Goal: Task Accomplishment & Management: Manage account settings

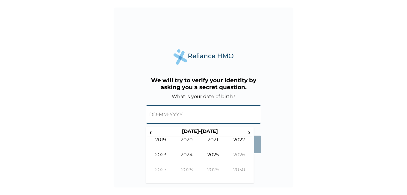
click at [183, 116] on input "text" at bounding box center [203, 114] width 115 height 18
click at [249, 131] on span "›" at bounding box center [249, 131] width 7 height 7
click at [151, 132] on span "‹" at bounding box center [150, 131] width 6 height 7
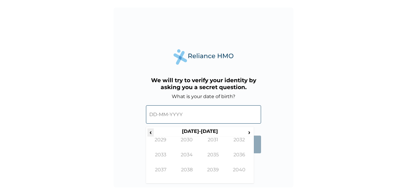
click at [151, 132] on span "‹" at bounding box center [150, 131] width 6 height 7
click at [155, 113] on input "text" at bounding box center [203, 114] width 115 height 18
click at [151, 133] on span "‹" at bounding box center [150, 131] width 6 height 7
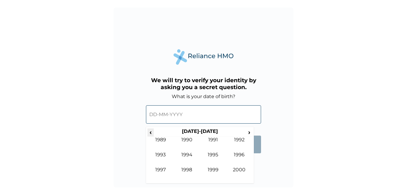
click at [151, 133] on span "‹" at bounding box center [150, 131] width 6 height 7
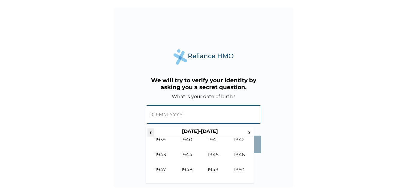
click at [151, 133] on span "‹" at bounding box center [150, 131] width 6 height 7
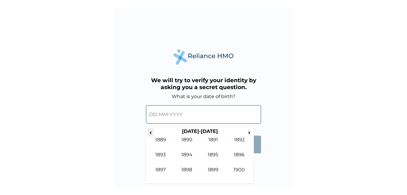
click at [151, 133] on span "‹" at bounding box center [150, 131] width 6 height 7
click at [248, 131] on span "›" at bounding box center [249, 131] width 7 height 7
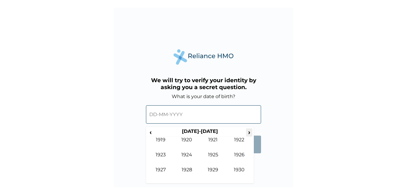
click at [248, 131] on span "›" at bounding box center [249, 131] width 7 height 7
click at [240, 153] on td "1966" at bounding box center [239, 158] width 26 height 15
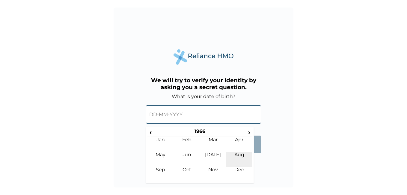
click at [239, 154] on td "Aug" at bounding box center [239, 158] width 26 height 15
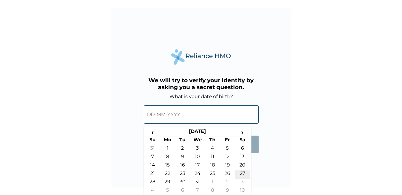
click at [241, 172] on td "27" at bounding box center [242, 174] width 15 height 8
type input "27-08-1966"
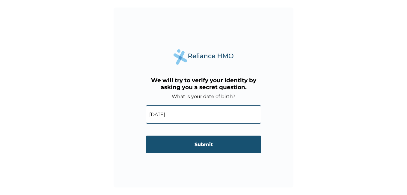
click at [204, 143] on input "Submit" at bounding box center [203, 144] width 115 height 18
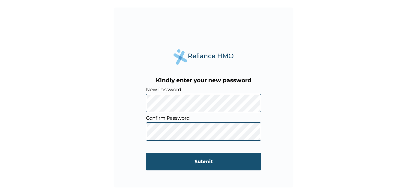
click at [203, 159] on input "Submit" at bounding box center [203, 161] width 115 height 18
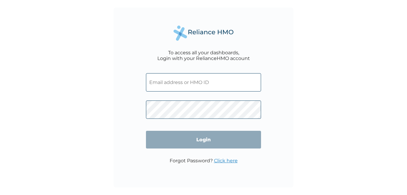
click at [157, 84] on input "text" at bounding box center [203, 82] width 115 height 18
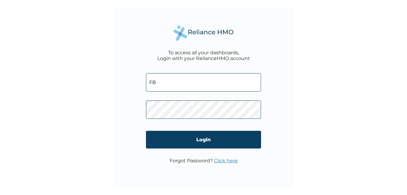
click at [161, 84] on input "FB" at bounding box center [203, 82] width 115 height 18
type input "FBO/10090/A"
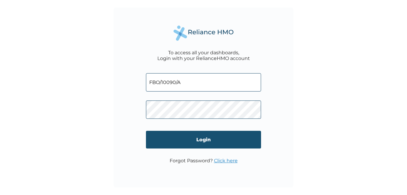
click at [204, 138] on input "Login" at bounding box center [203, 140] width 115 height 18
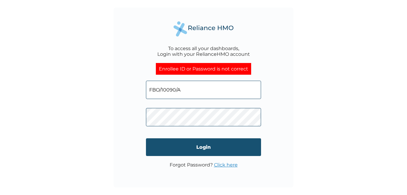
click at [204, 145] on input "Login" at bounding box center [203, 147] width 115 height 18
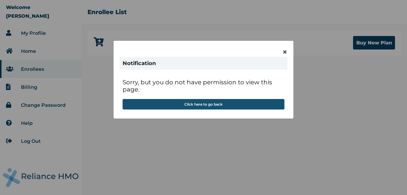
click at [202, 103] on button "Click here to go back" at bounding box center [203, 104] width 162 height 10
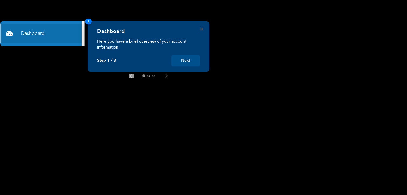
click at [179, 59] on button "Next" at bounding box center [185, 60] width 28 height 11
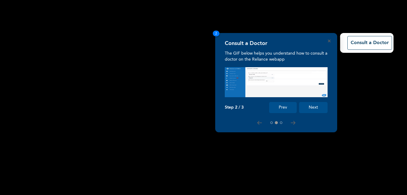
click at [316, 106] on button "Next" at bounding box center [313, 107] width 28 height 11
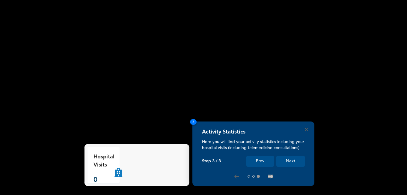
click at [291, 163] on button "Next" at bounding box center [290, 160] width 28 height 11
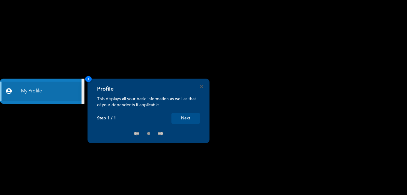
click at [187, 119] on button "Next" at bounding box center [185, 118] width 28 height 11
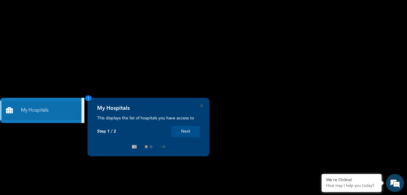
click at [187, 132] on button "Next" at bounding box center [185, 131] width 28 height 11
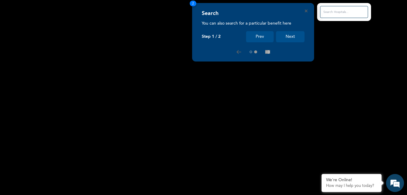
click at [292, 38] on button "Next" at bounding box center [290, 36] width 28 height 11
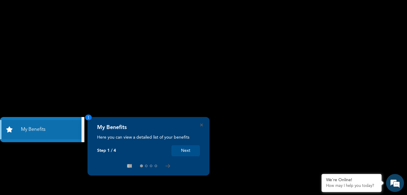
click at [188, 151] on button "Next" at bounding box center [185, 150] width 28 height 11
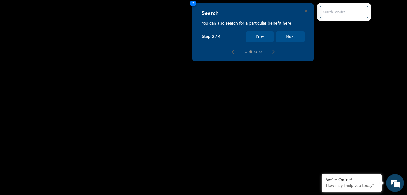
click at [297, 35] on button "Next" at bounding box center [290, 36] width 28 height 11
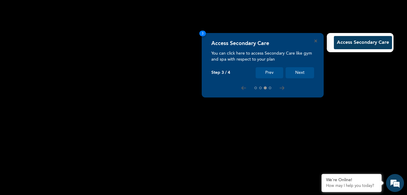
click at [298, 73] on button "Next" at bounding box center [299, 72] width 28 height 11
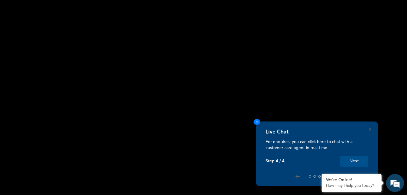
click at [357, 161] on button "Next" at bounding box center [353, 160] width 28 height 11
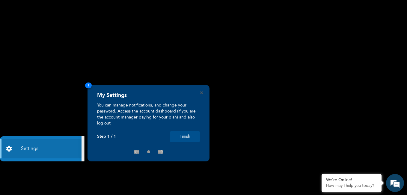
drag, startPoint x: 181, startPoint y: 134, endPoint x: 188, endPoint y: 134, distance: 6.9
click at [183, 134] on button "Finish" at bounding box center [185, 136] width 30 height 11
